Goal: Information Seeking & Learning: Compare options

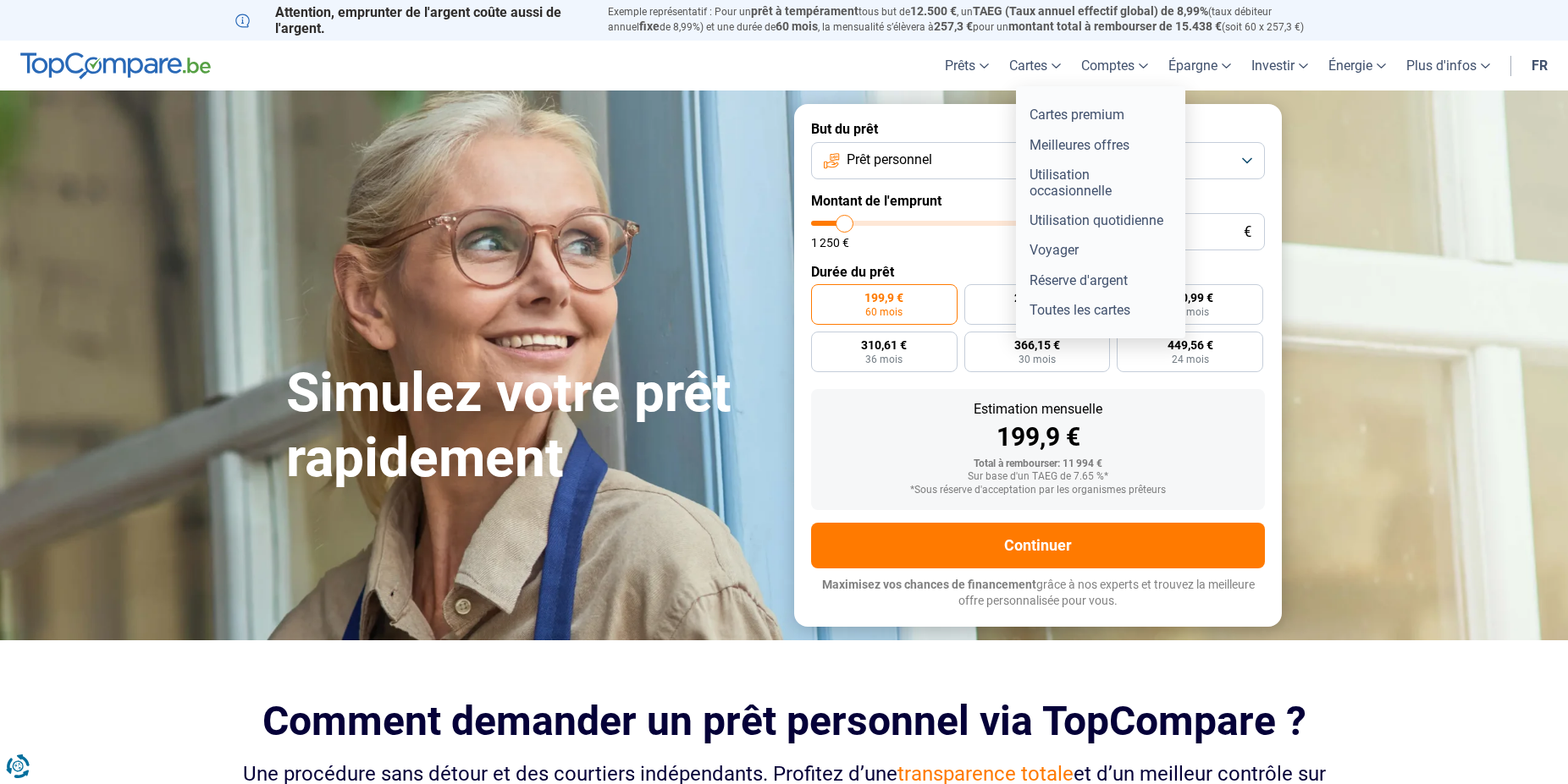
click at [1041, 59] on link "Cartes" at bounding box center [1034, 66] width 72 height 50
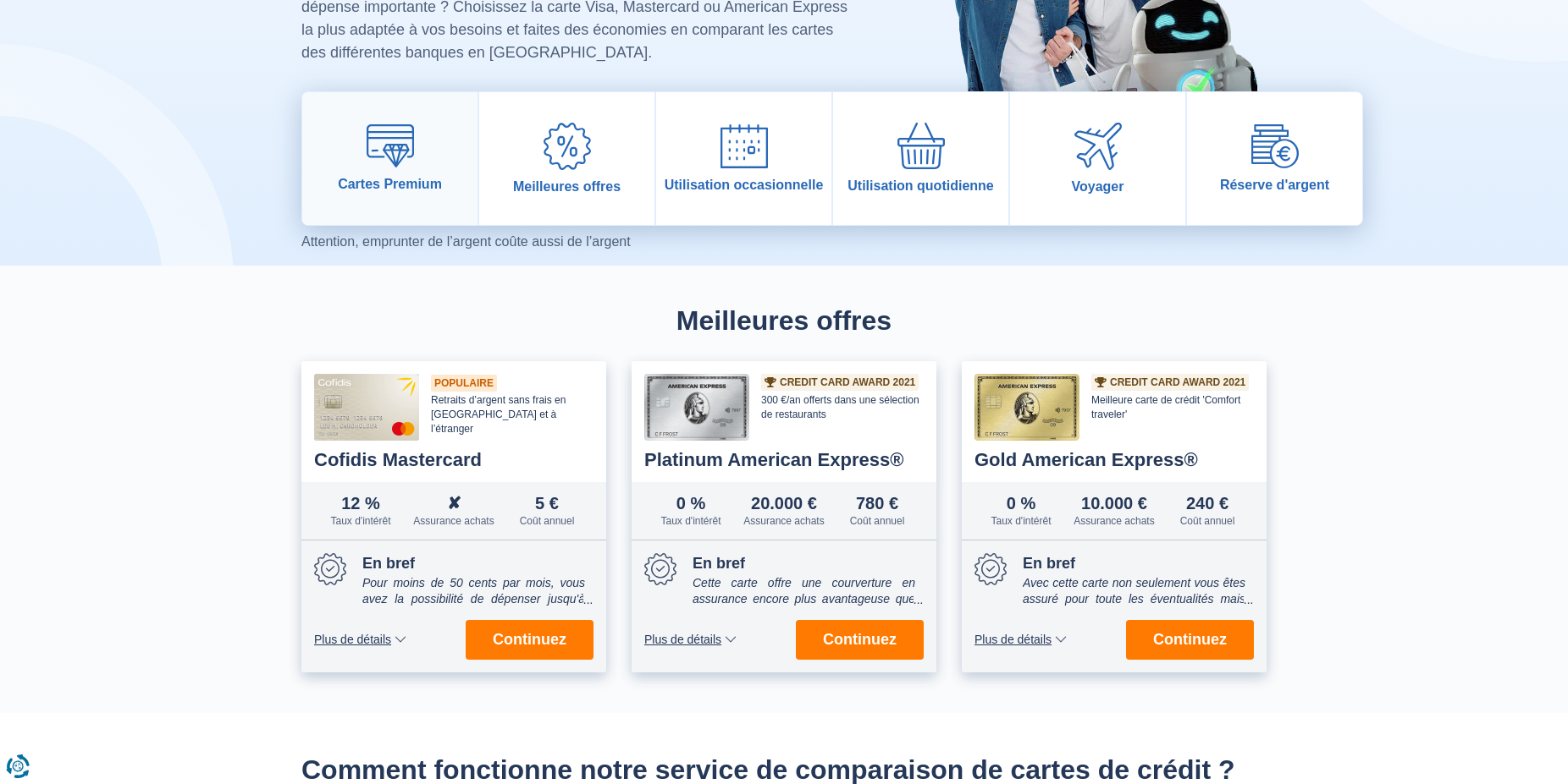
scroll to position [172, 0]
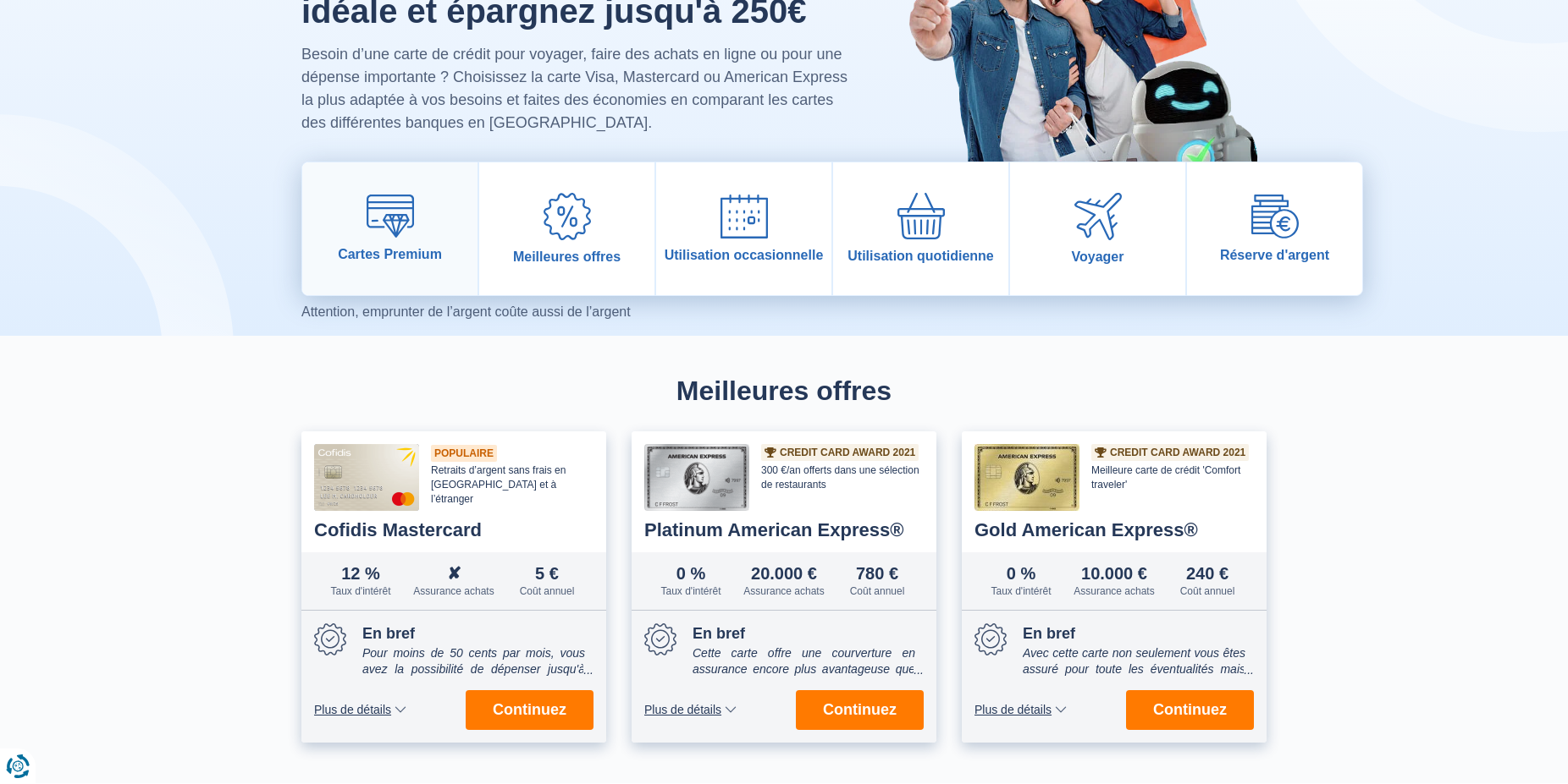
click at [395, 234] on img at bounding box center [390, 216] width 47 height 44
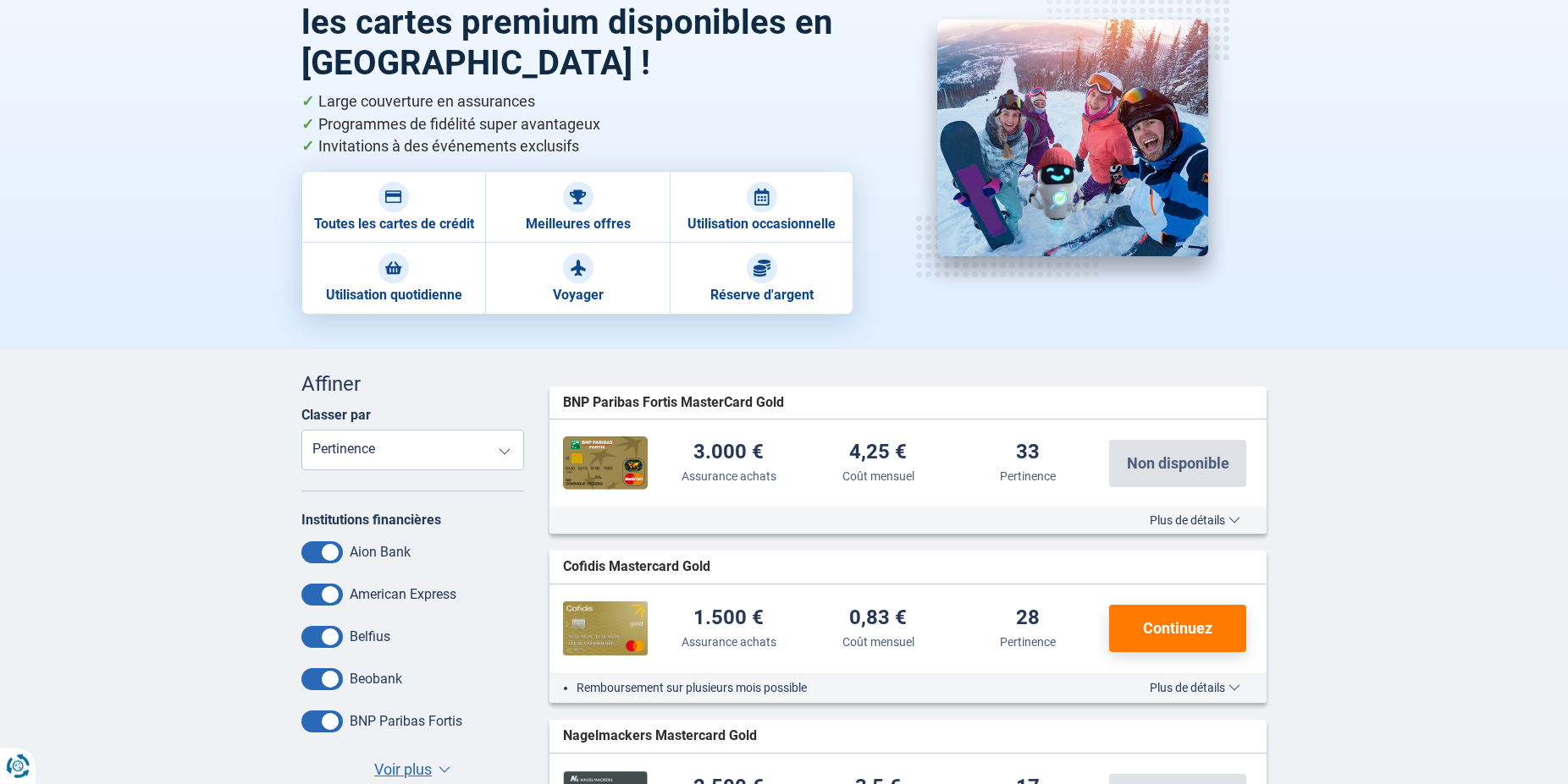
scroll to position [86, 0]
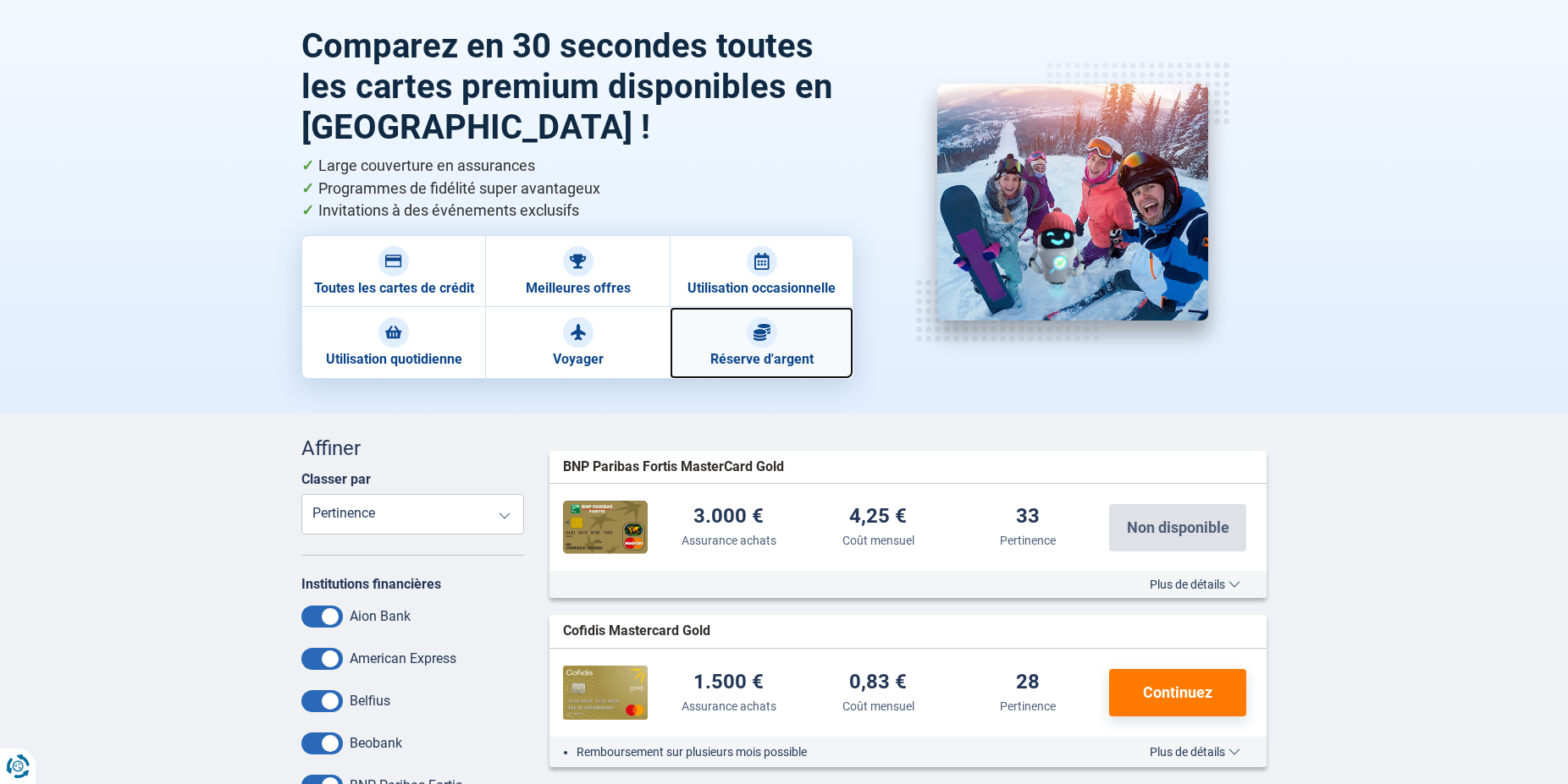
click at [734, 351] on link "Réserve d'argent" at bounding box center [761, 343] width 184 height 71
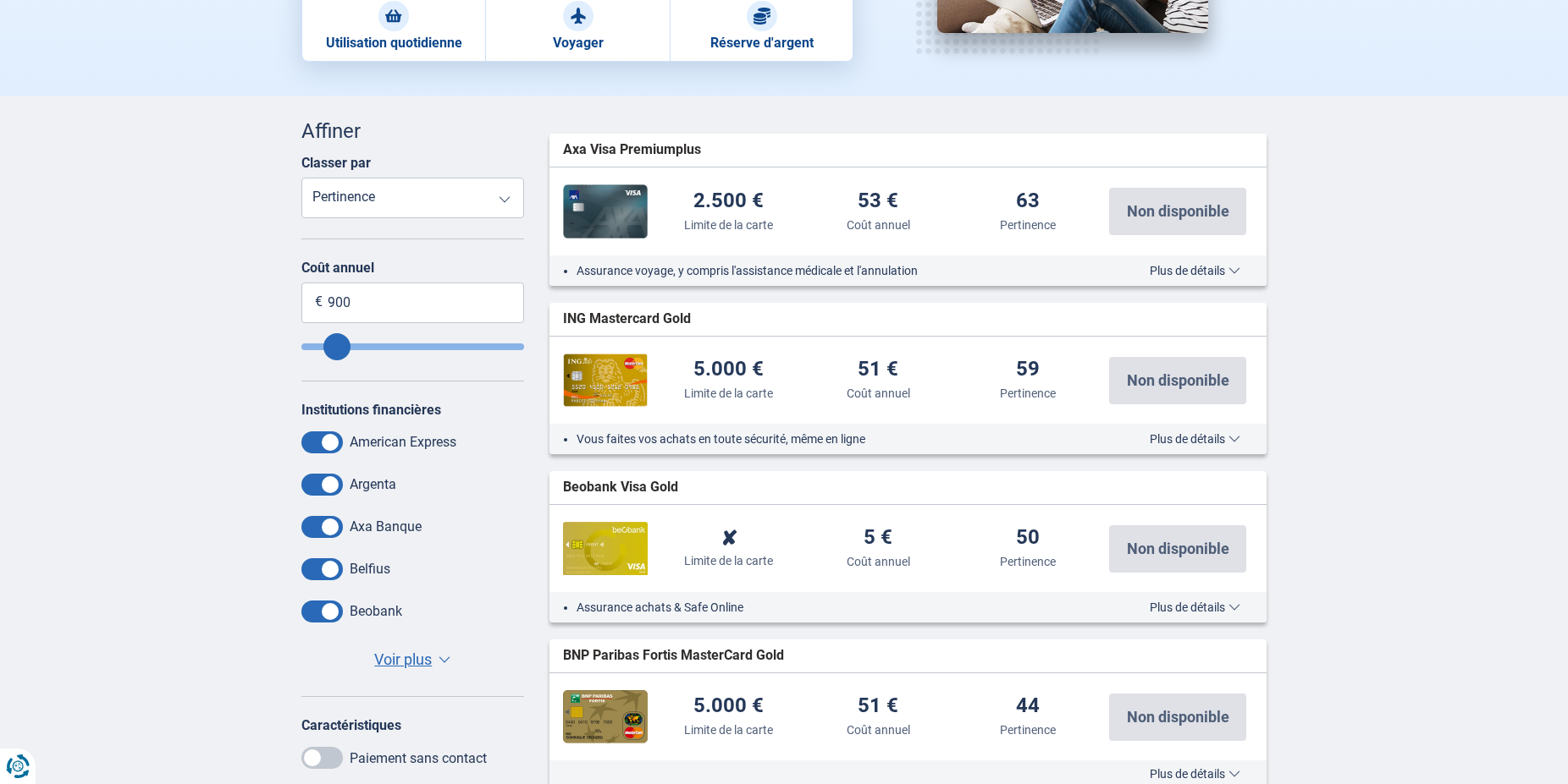
scroll to position [432, 0]
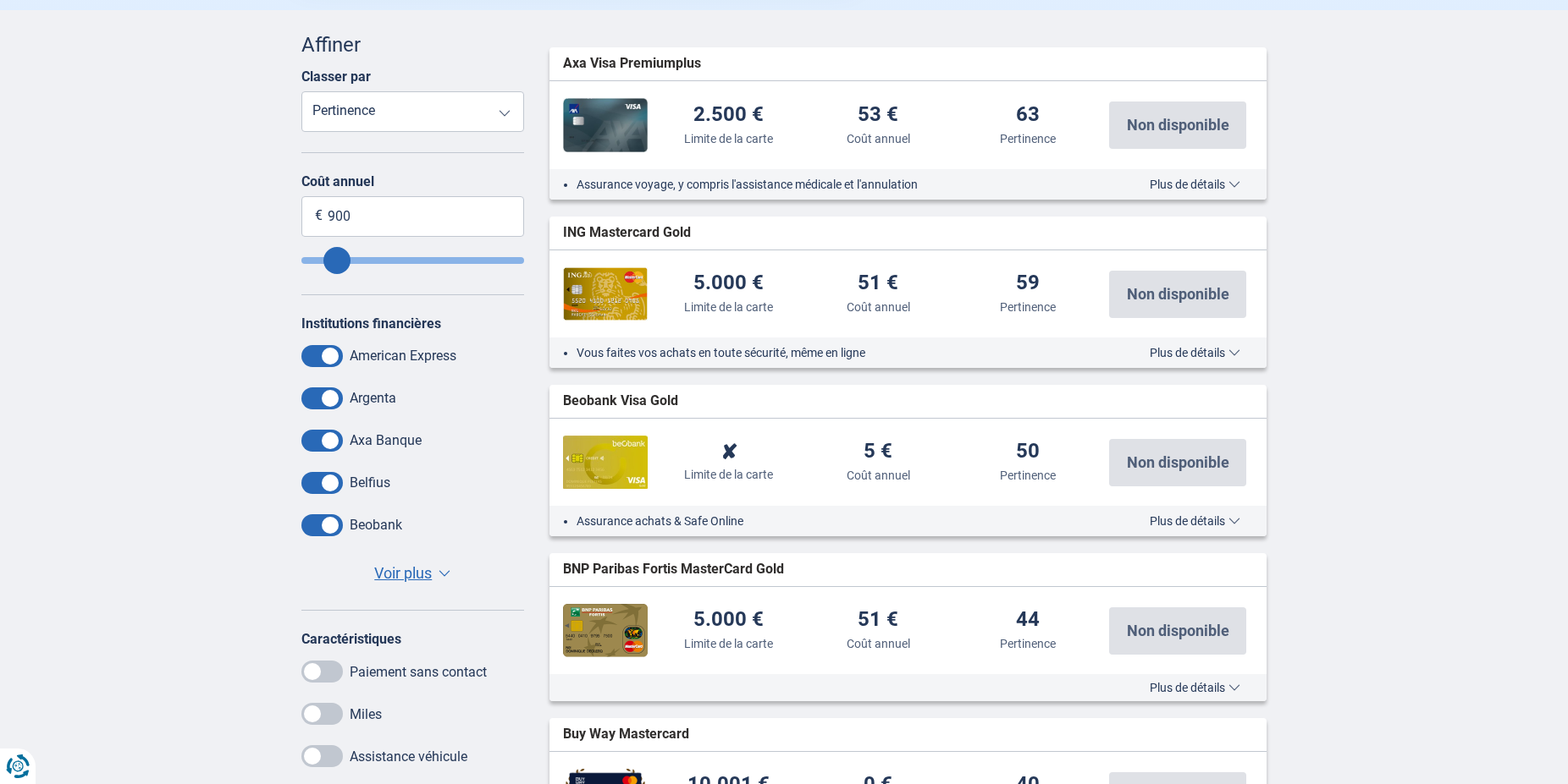
click at [599, 286] on img at bounding box center [605, 294] width 84 height 53
